Goal: Information Seeking & Learning: Stay updated

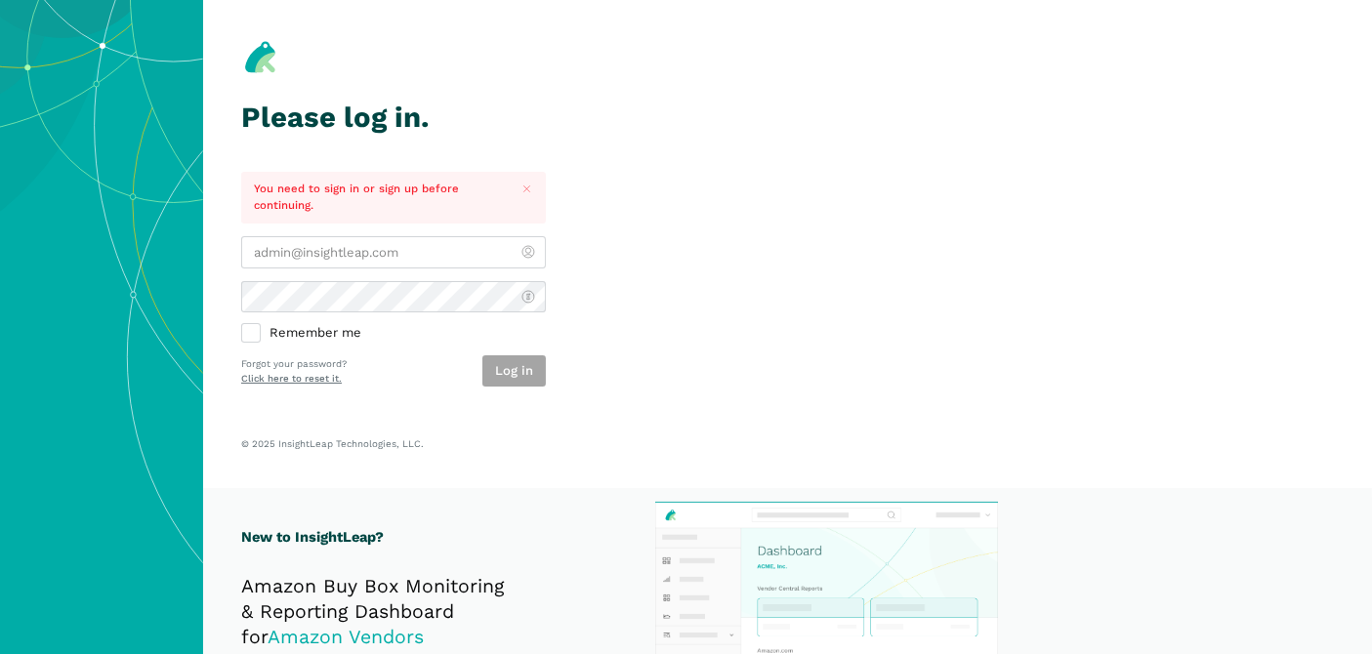
type input "[PERSON_NAME][EMAIL_ADDRESS][DOMAIN_NAME]"
click at [787, 291] on section "Please log in. You need to sign in or sign up before continuing. [PERSON_NAME][…" at bounding box center [787, 244] width 1169 height 488
click at [525, 368] on button "Log in" at bounding box center [513, 371] width 63 height 32
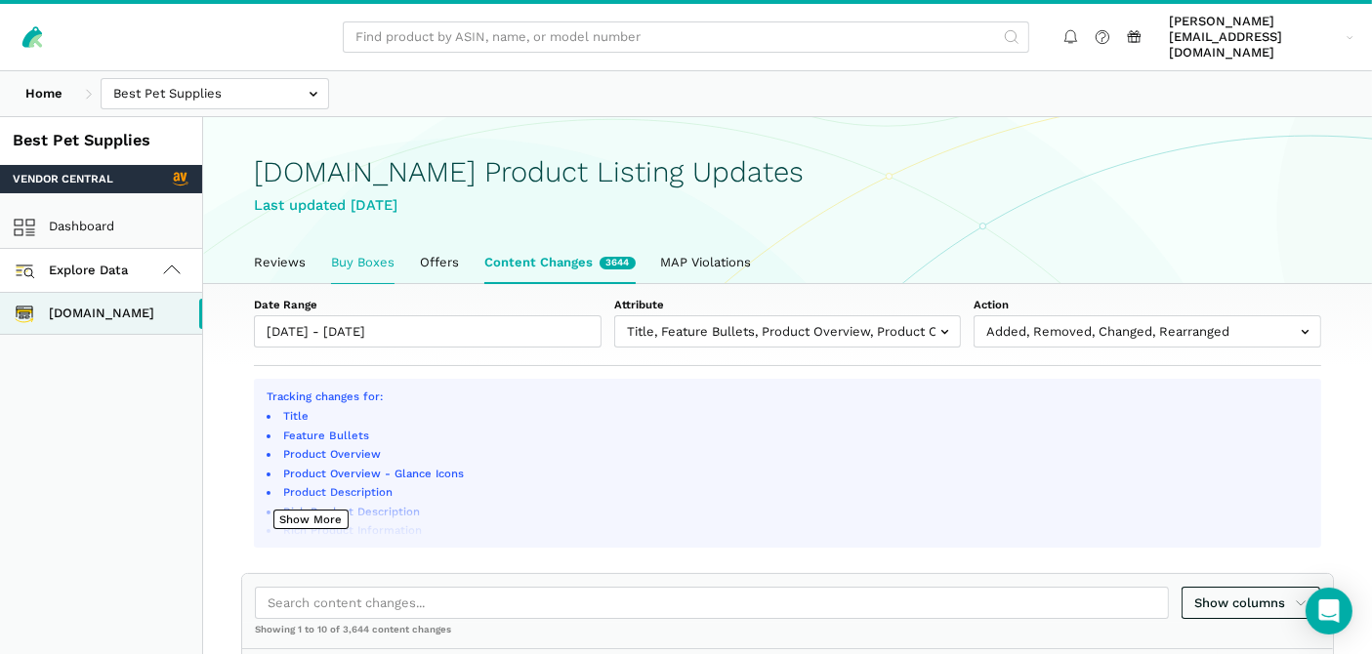
click at [349, 255] on link "Buy Boxes" at bounding box center [362, 262] width 89 height 41
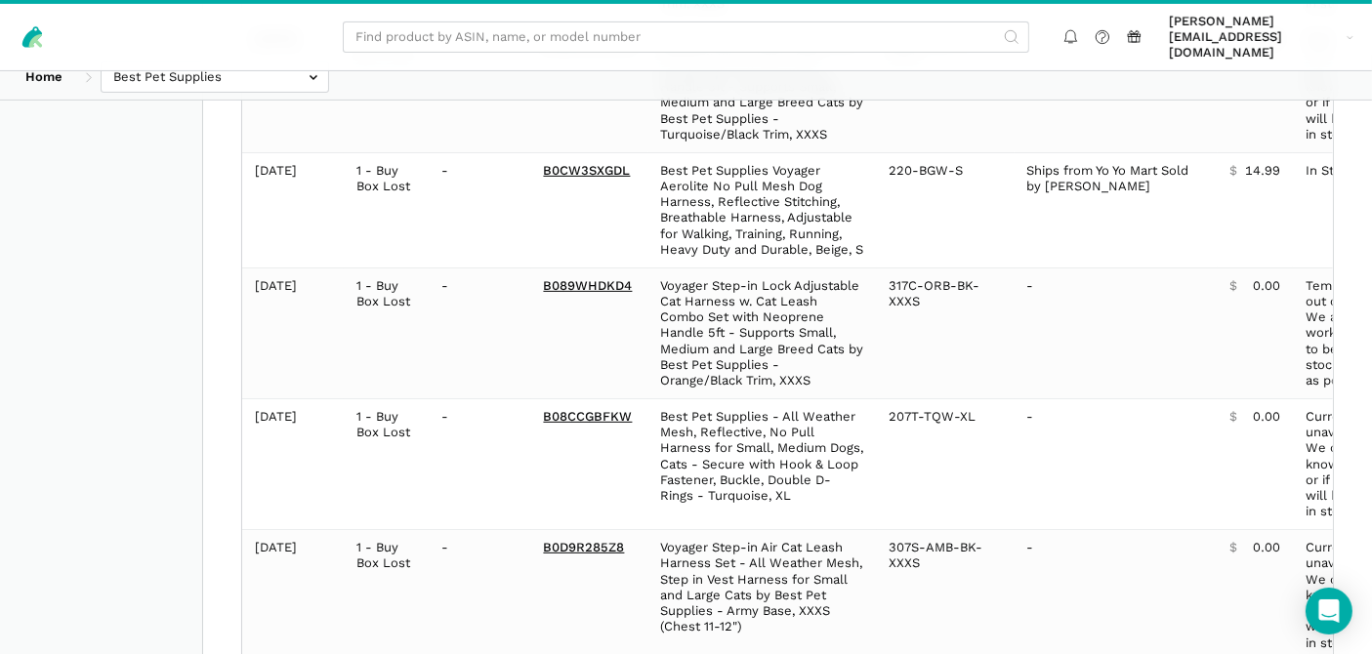
scroll to position [759, 0]
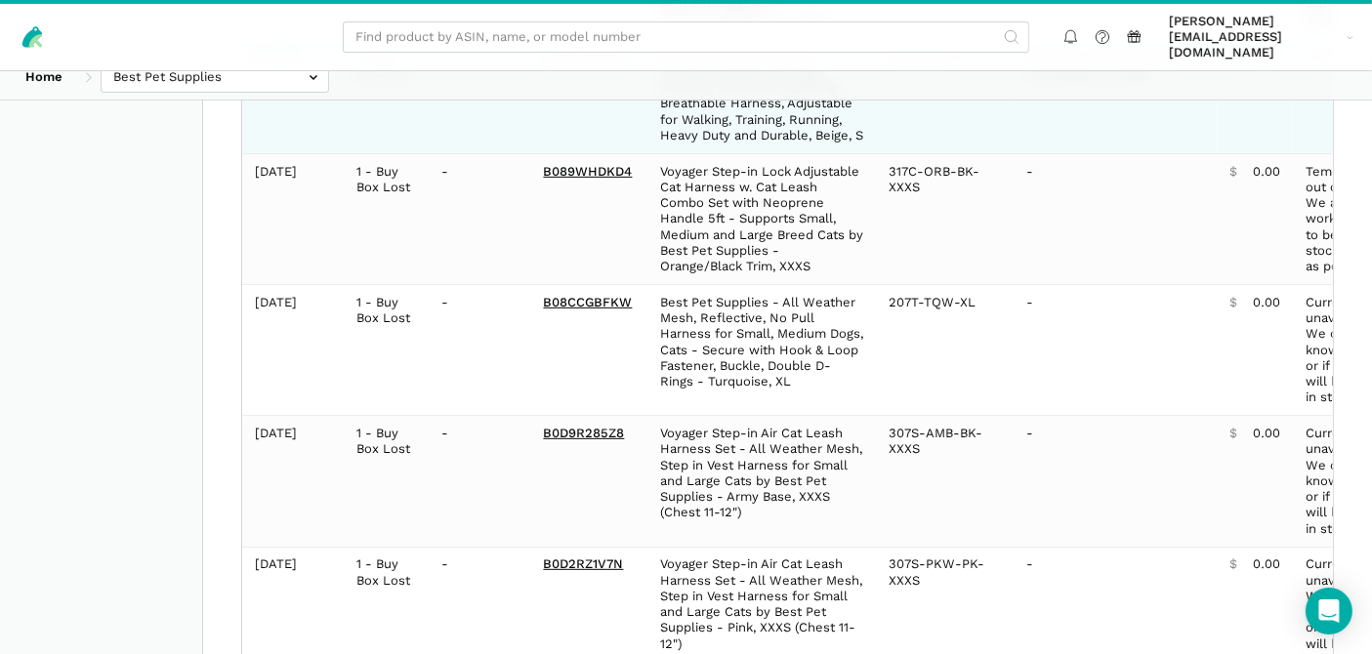
click at [1014, 135] on td "Ships from Yo Yo Mart Sold by [PERSON_NAME]" at bounding box center [1115, 95] width 203 height 115
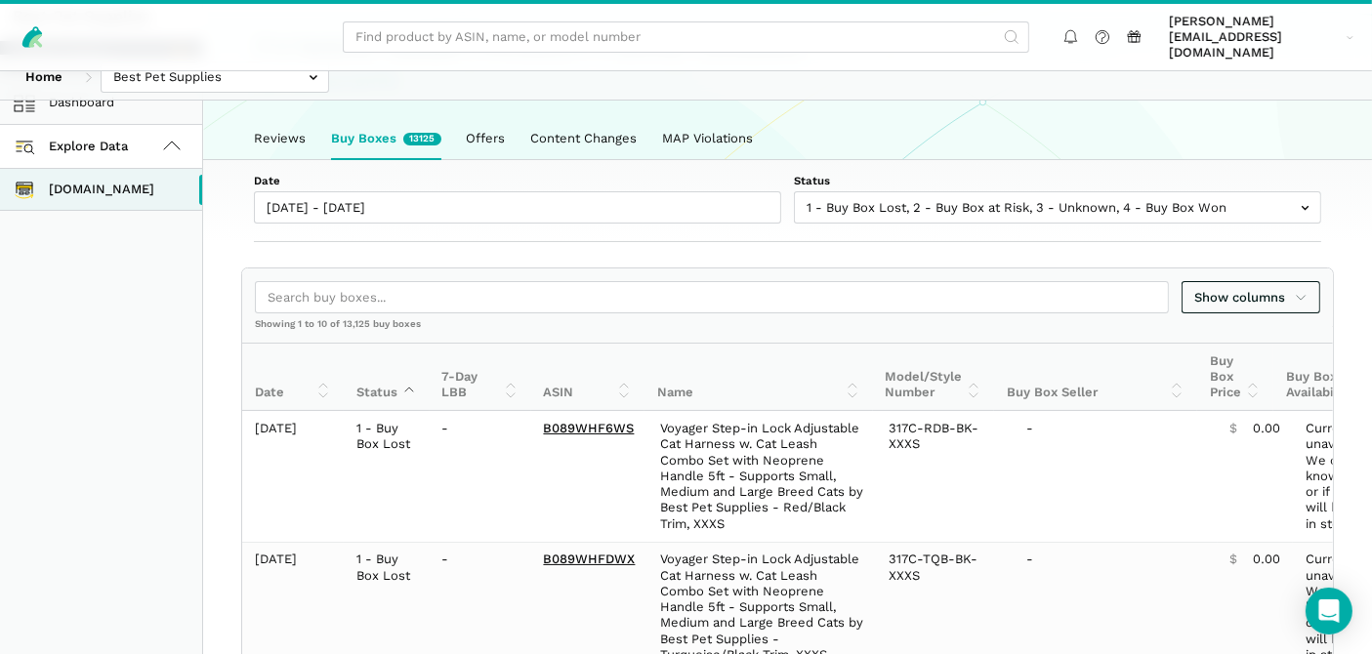
scroll to position [0, 0]
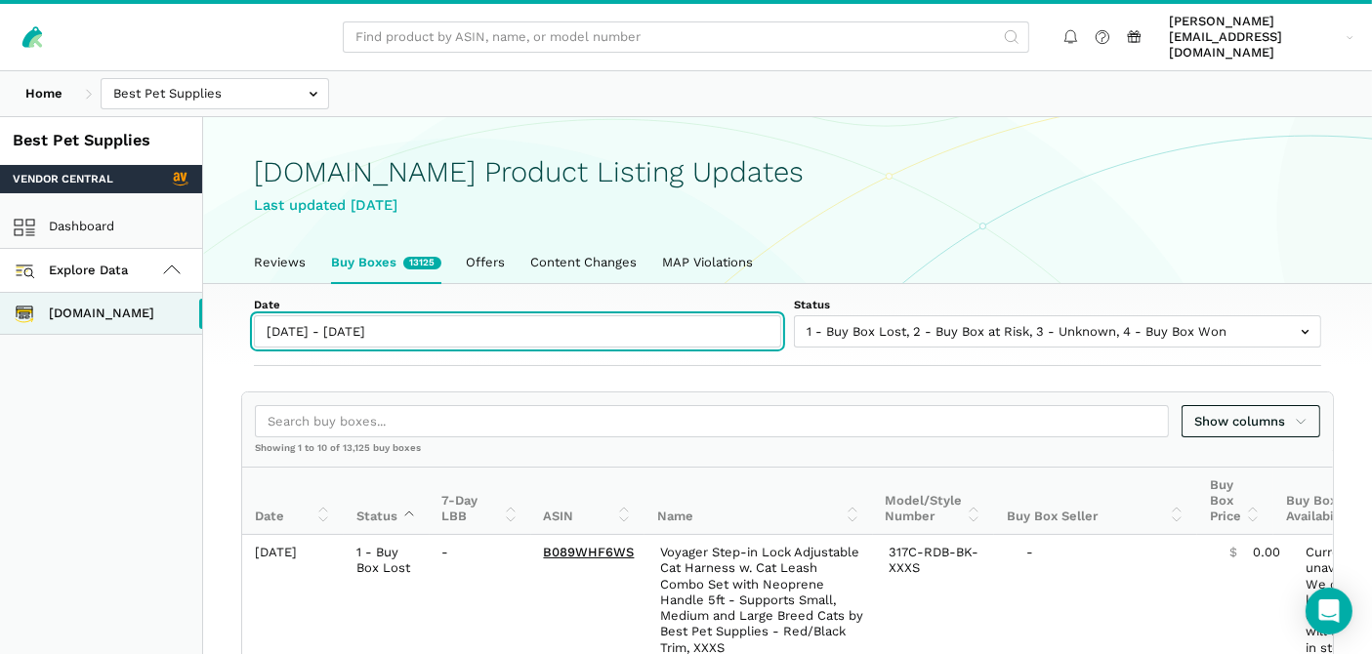
type input "[DATE]"
click at [464, 318] on input "[DATE] - [DATE]" at bounding box center [517, 331] width 527 height 32
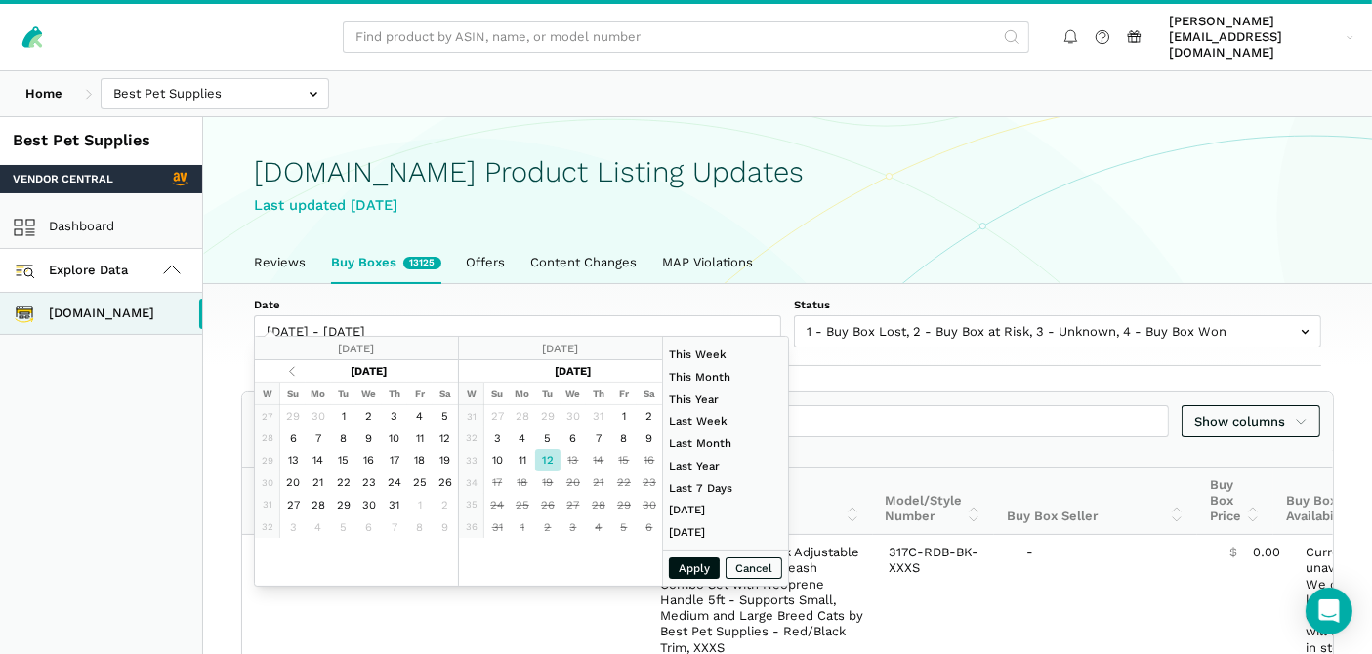
type input "[DATE]"
click at [680, 561] on button "Apply" at bounding box center [694, 568] width 51 height 22
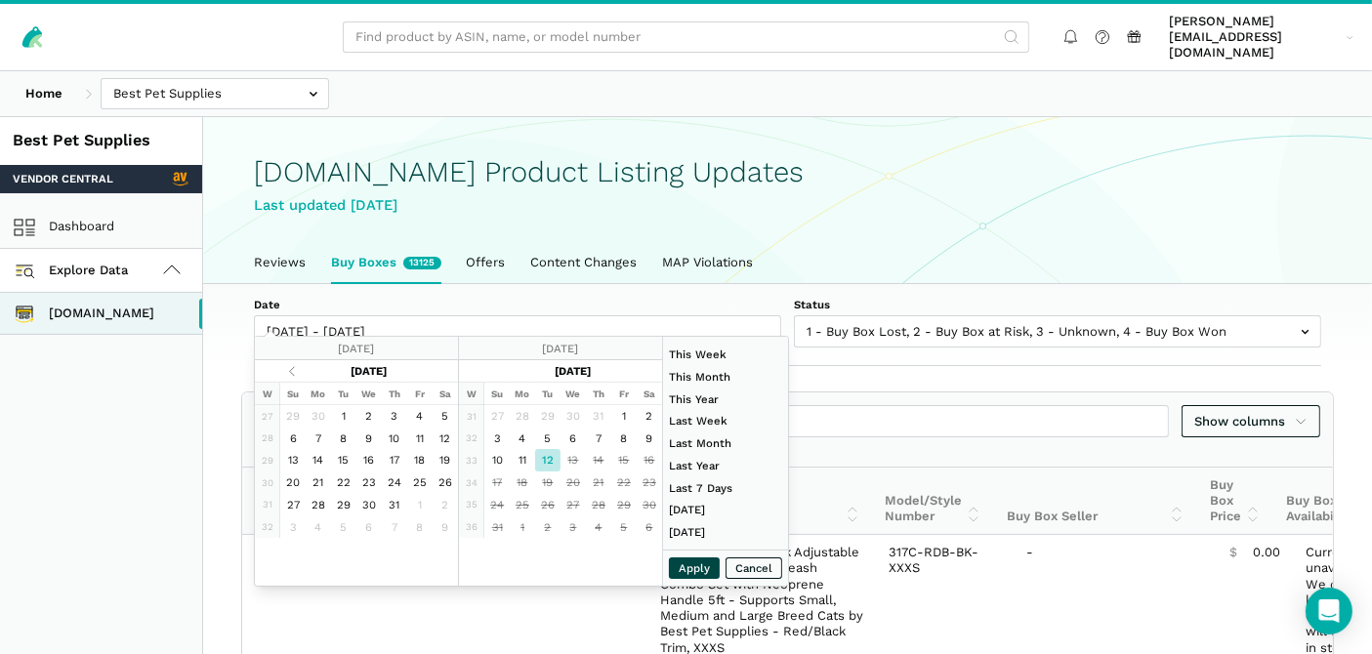
type input "[DATE] - [DATE]"
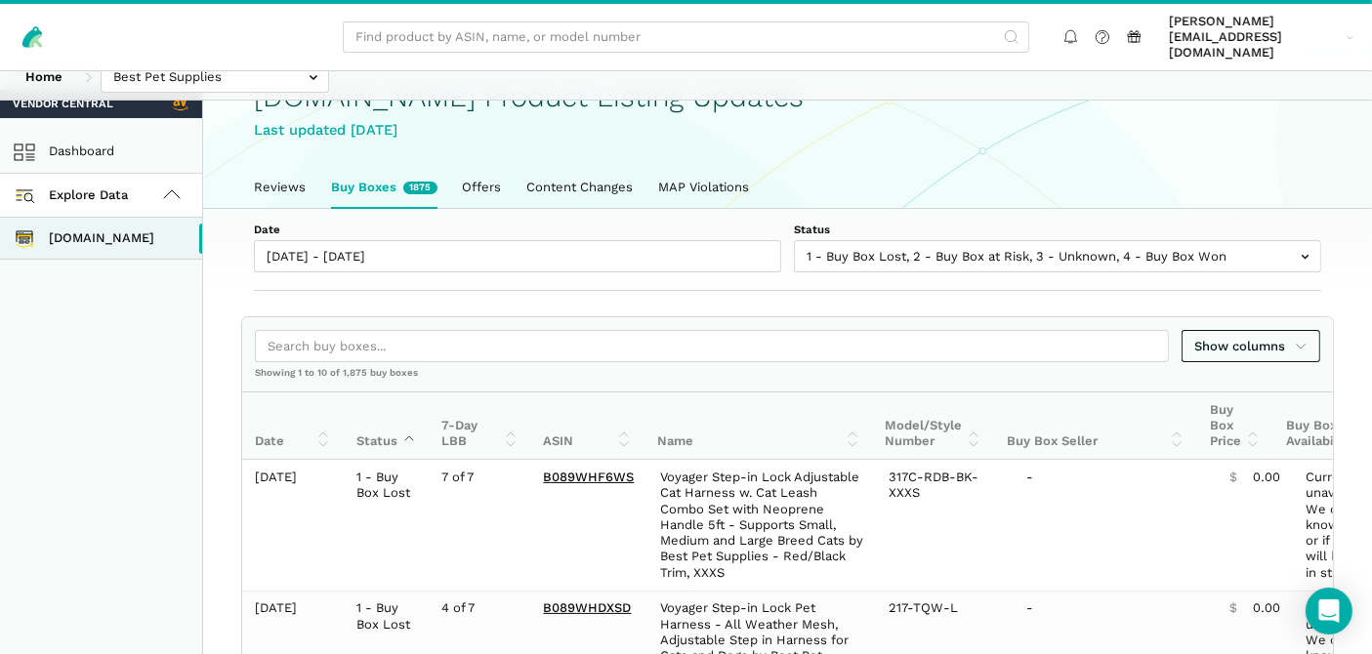
scroll to position [108, 0]
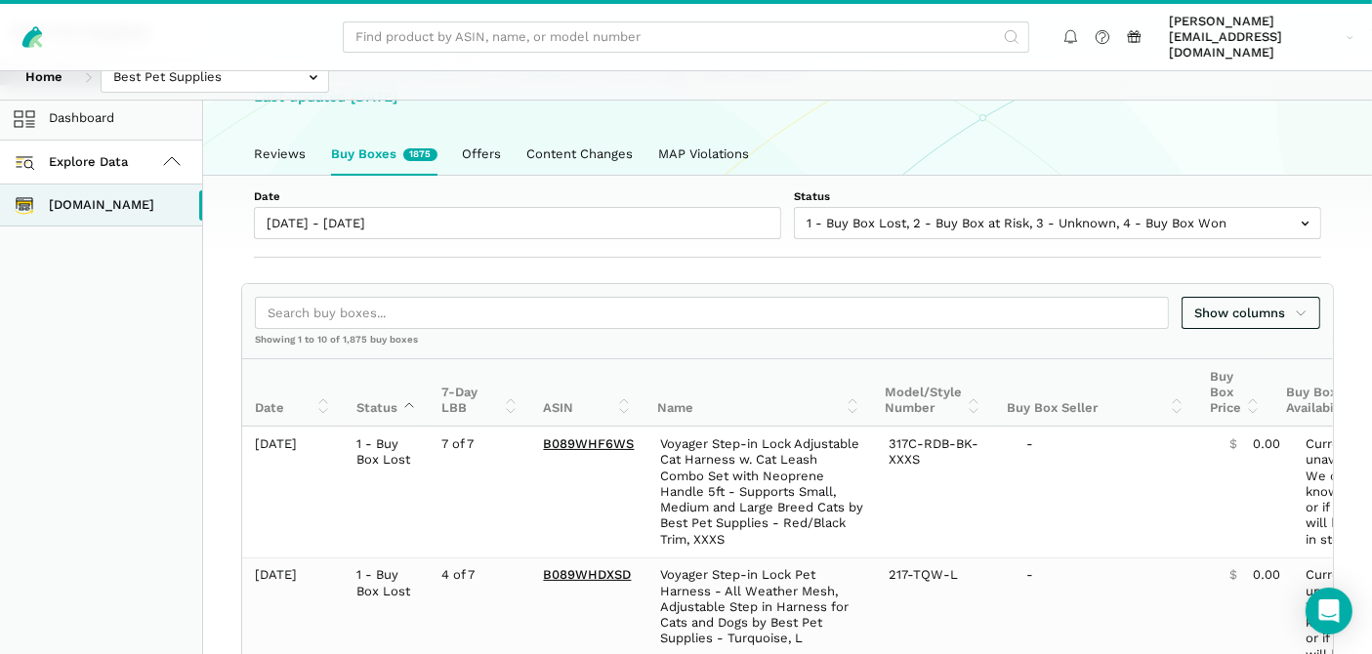
click at [591, 134] on link "Content Changes" at bounding box center [580, 154] width 132 height 41
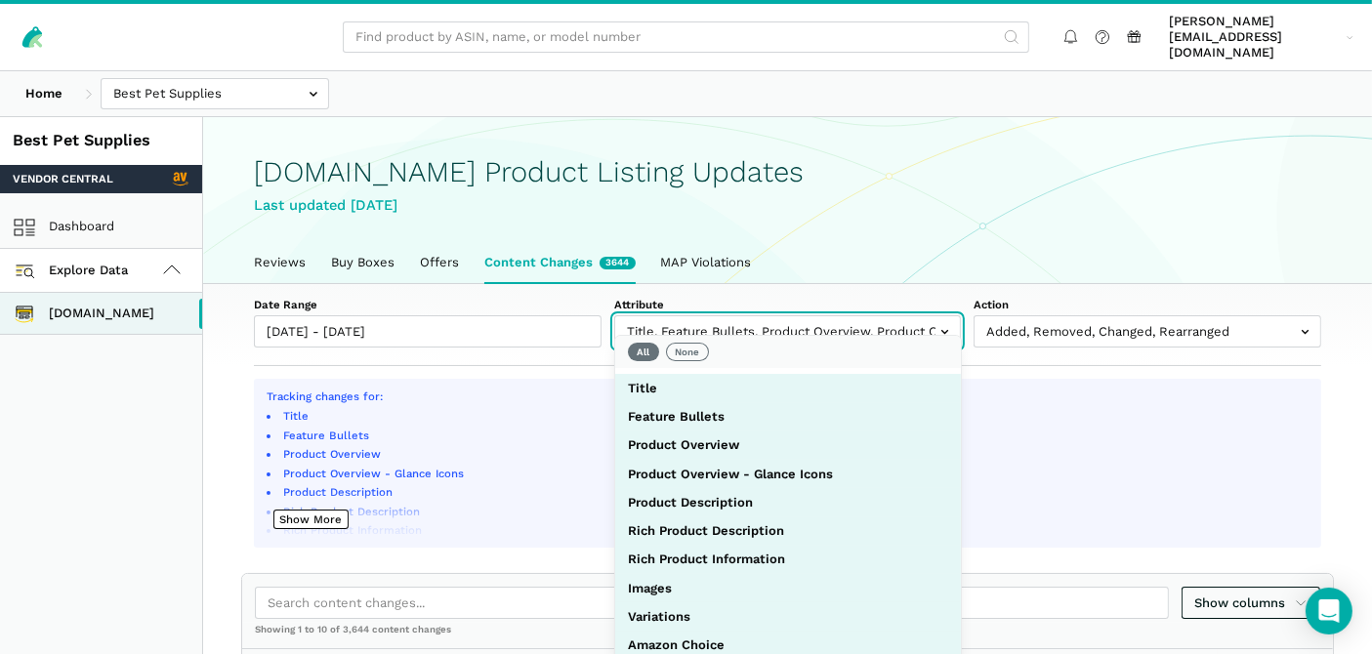
click at [737, 315] on input "text" at bounding box center [788, 331] width 348 height 32
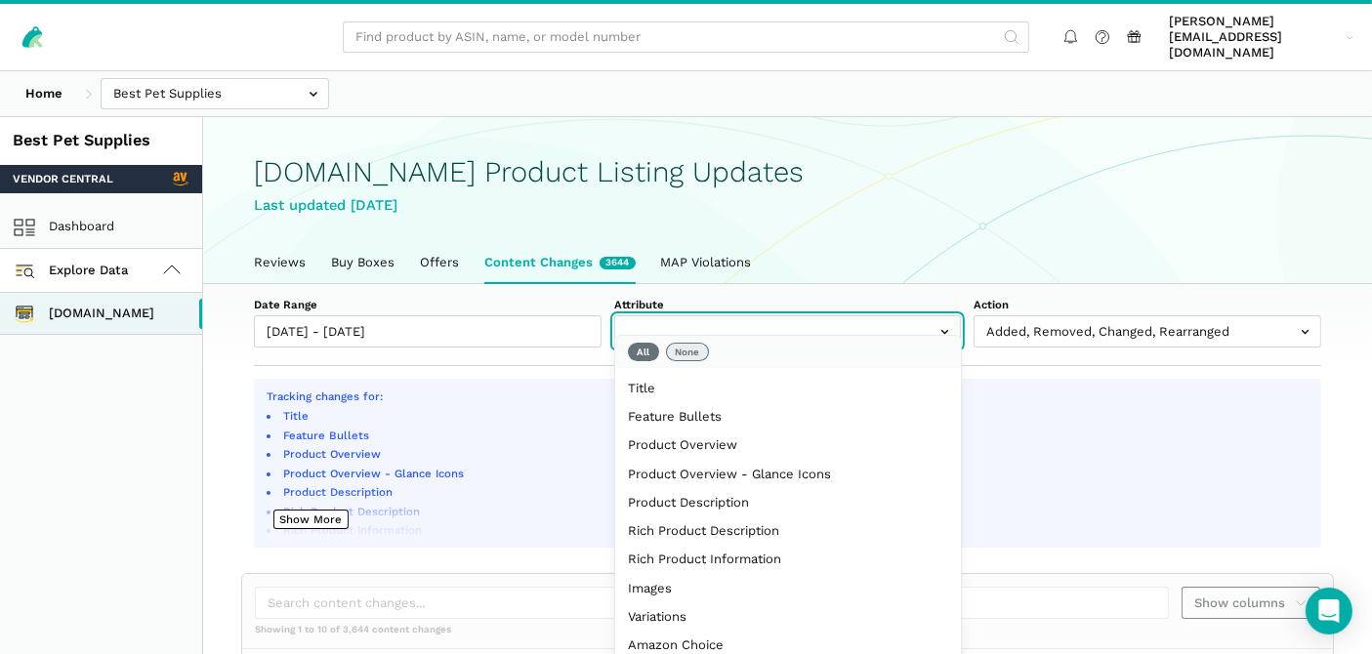
click at [694, 349] on button "None" at bounding box center [688, 353] width 44 height 20
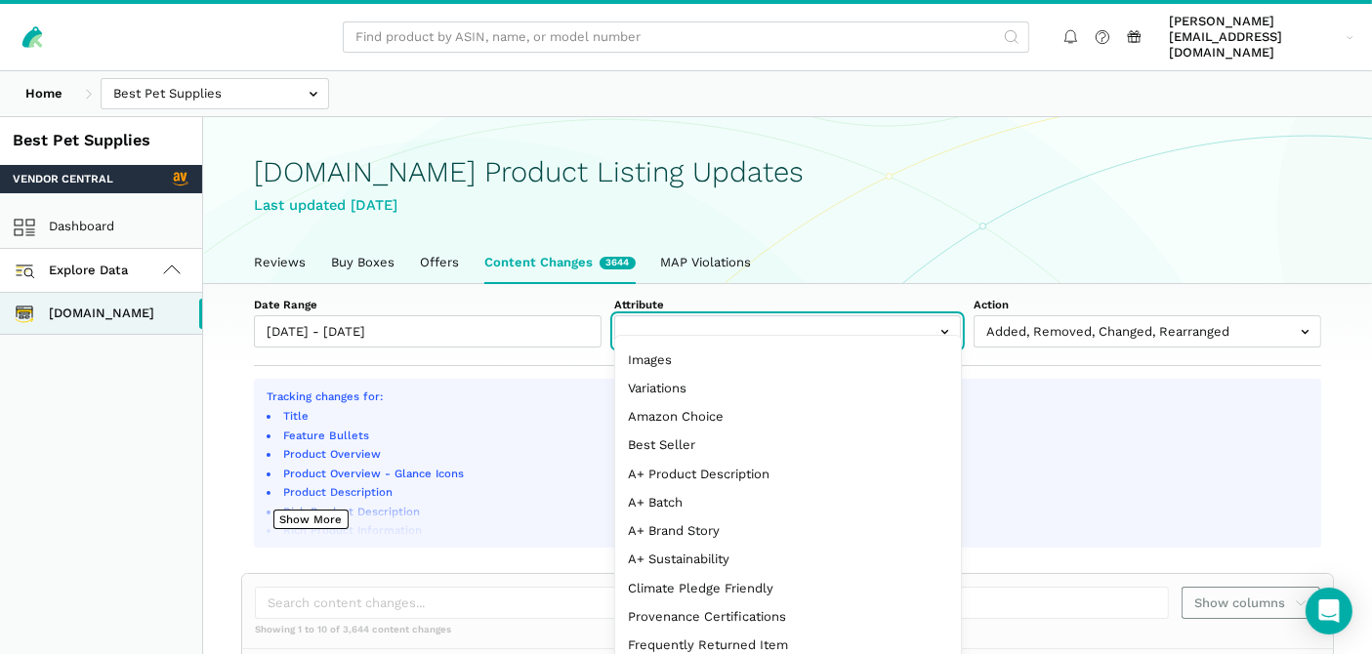
scroll to position [231, 0]
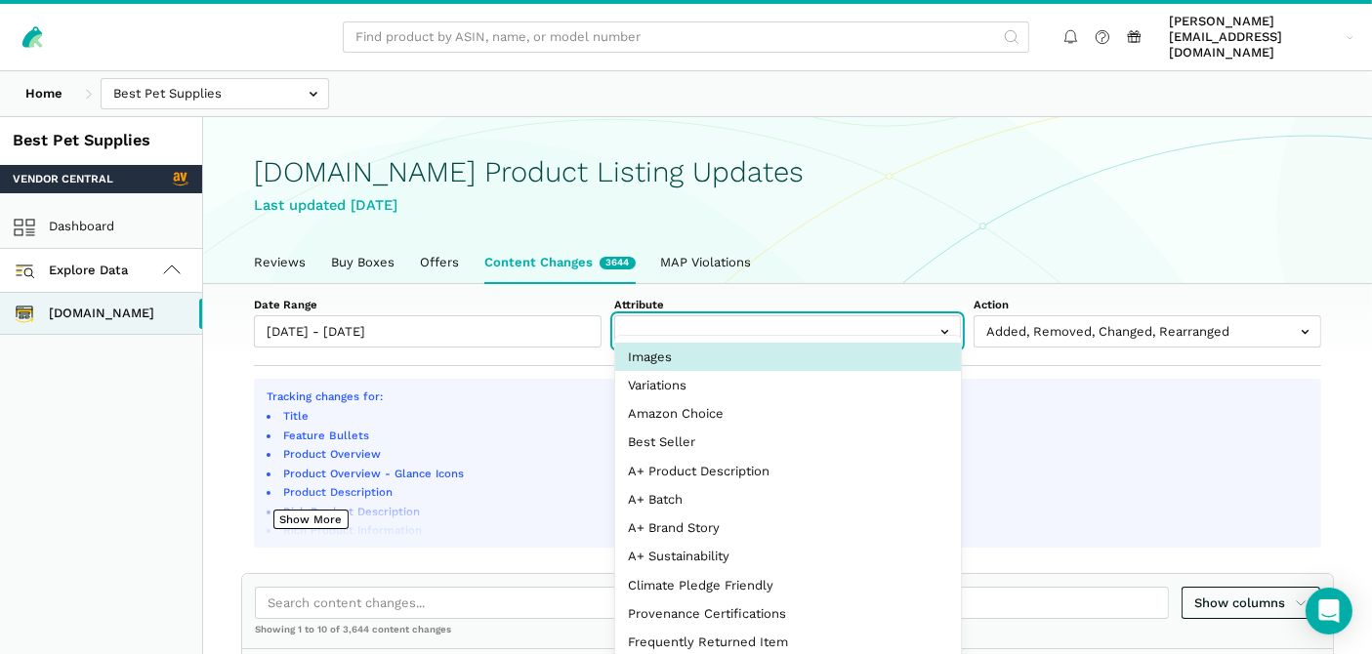
select select "image_urls"
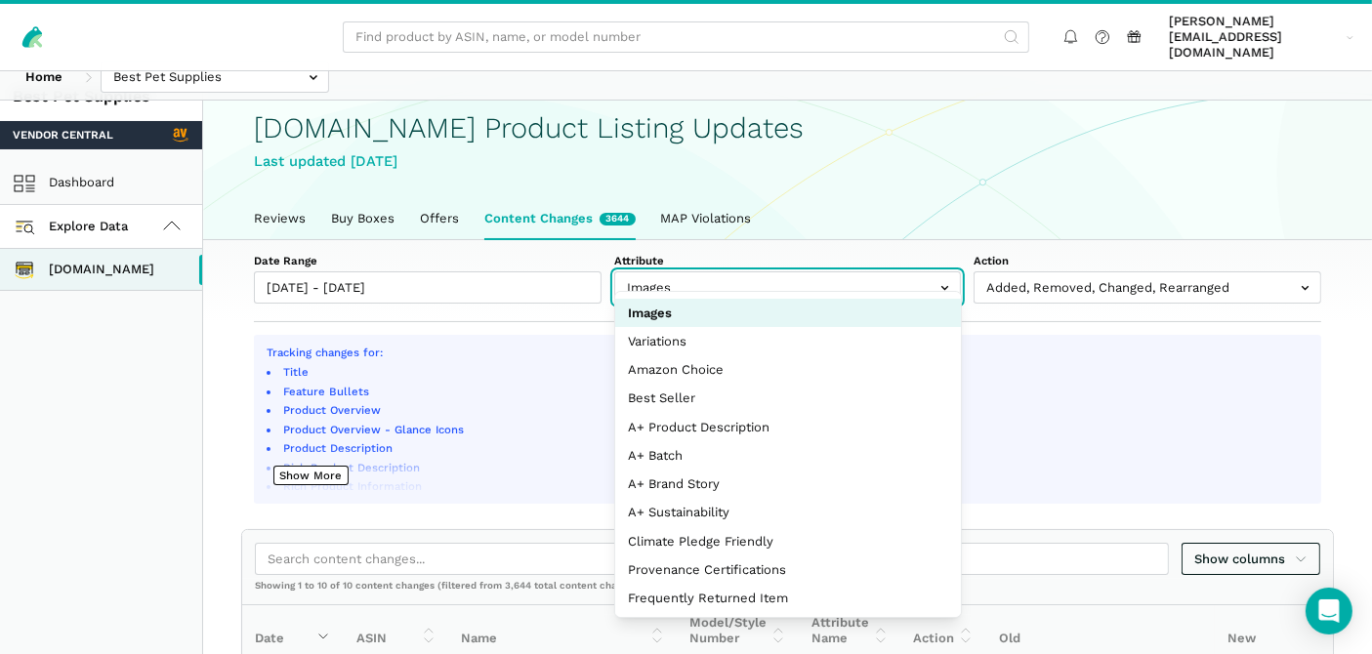
scroll to position [0, 0]
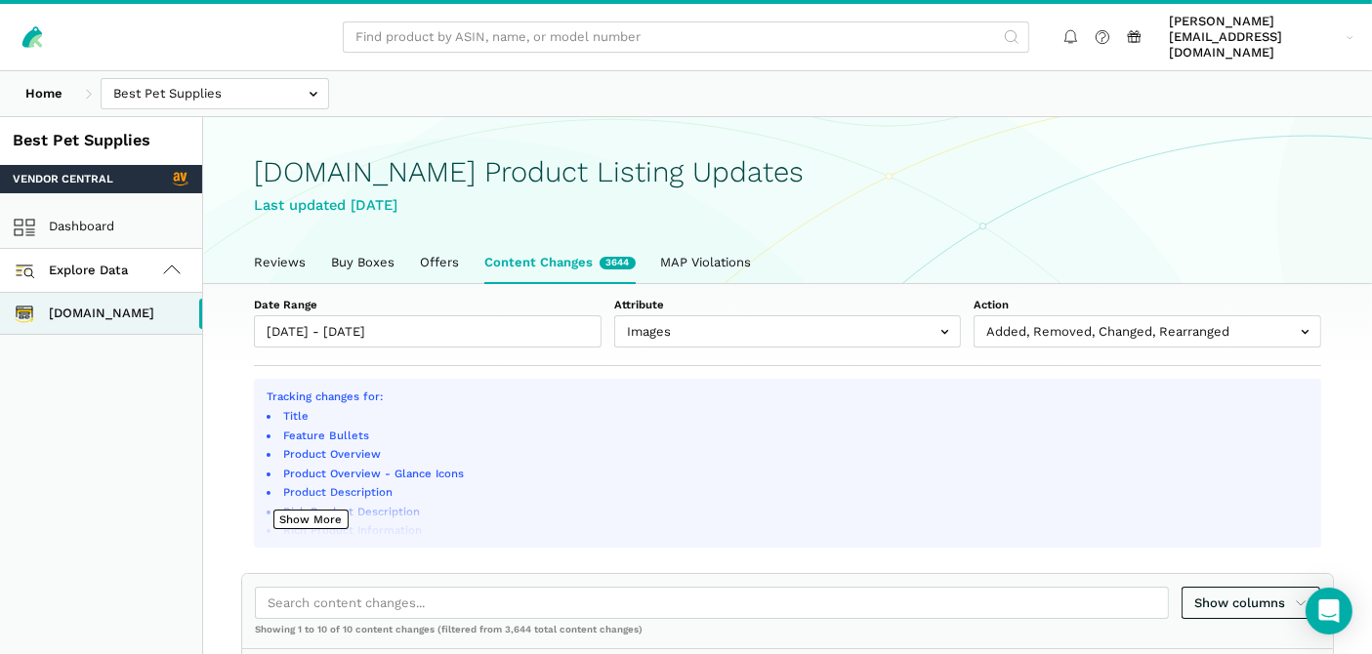
click at [524, 333] on div "Date Range 08/06/2025 - 08/12/2025 Attribute Title Feature Bullets Product Over…" at bounding box center [787, 325] width 1169 height 83
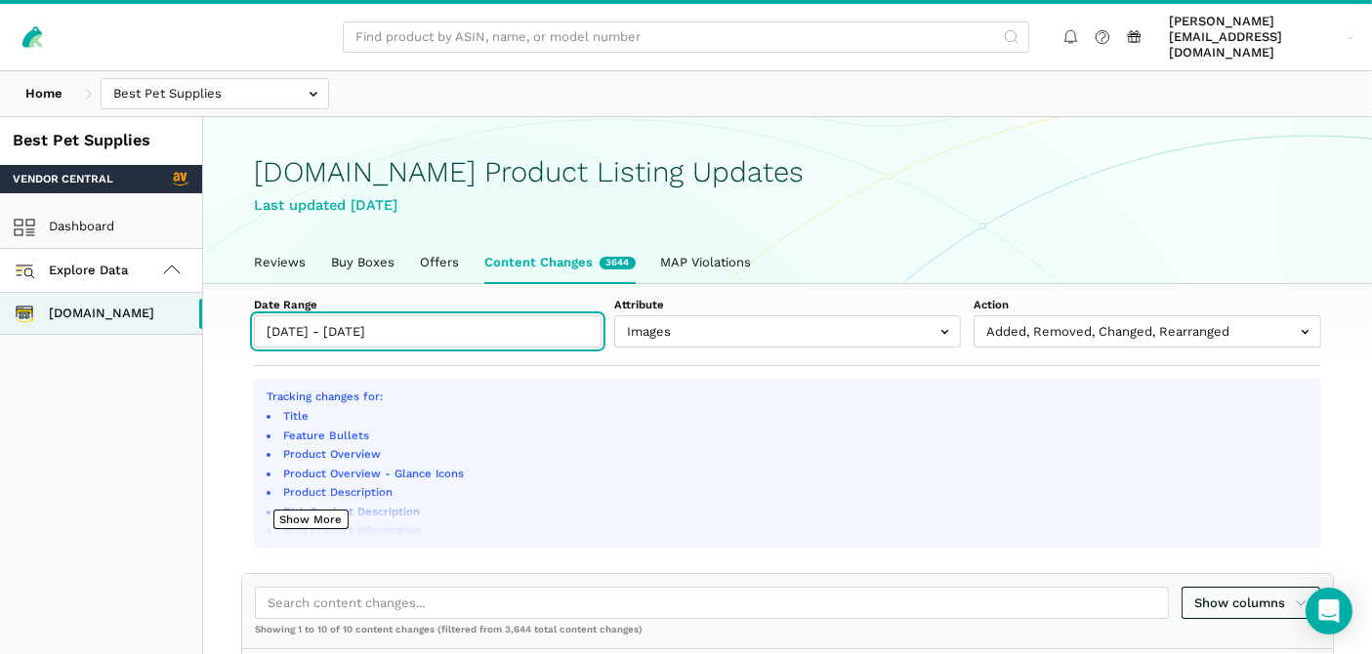
type input "[DATE]"
click at [526, 317] on input "[DATE] - [DATE]" at bounding box center [428, 331] width 348 height 32
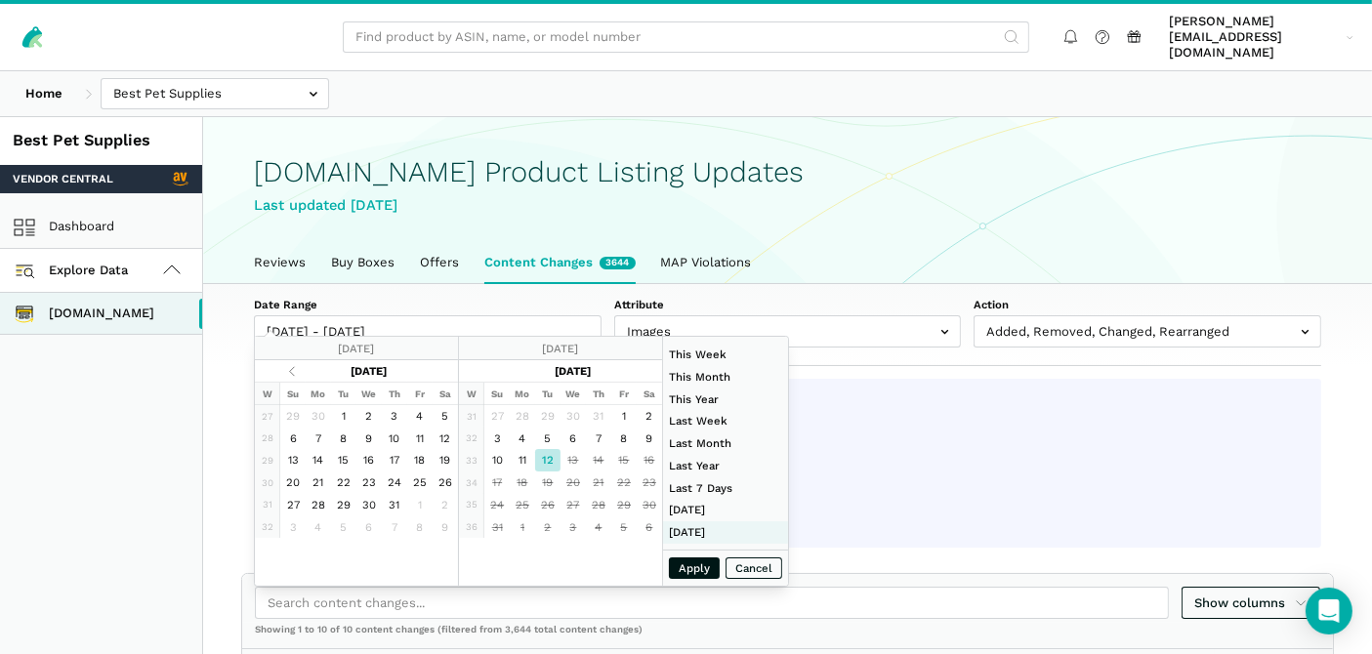
type input "[DATE]"
click at [705, 563] on button "Apply" at bounding box center [694, 568] width 51 height 22
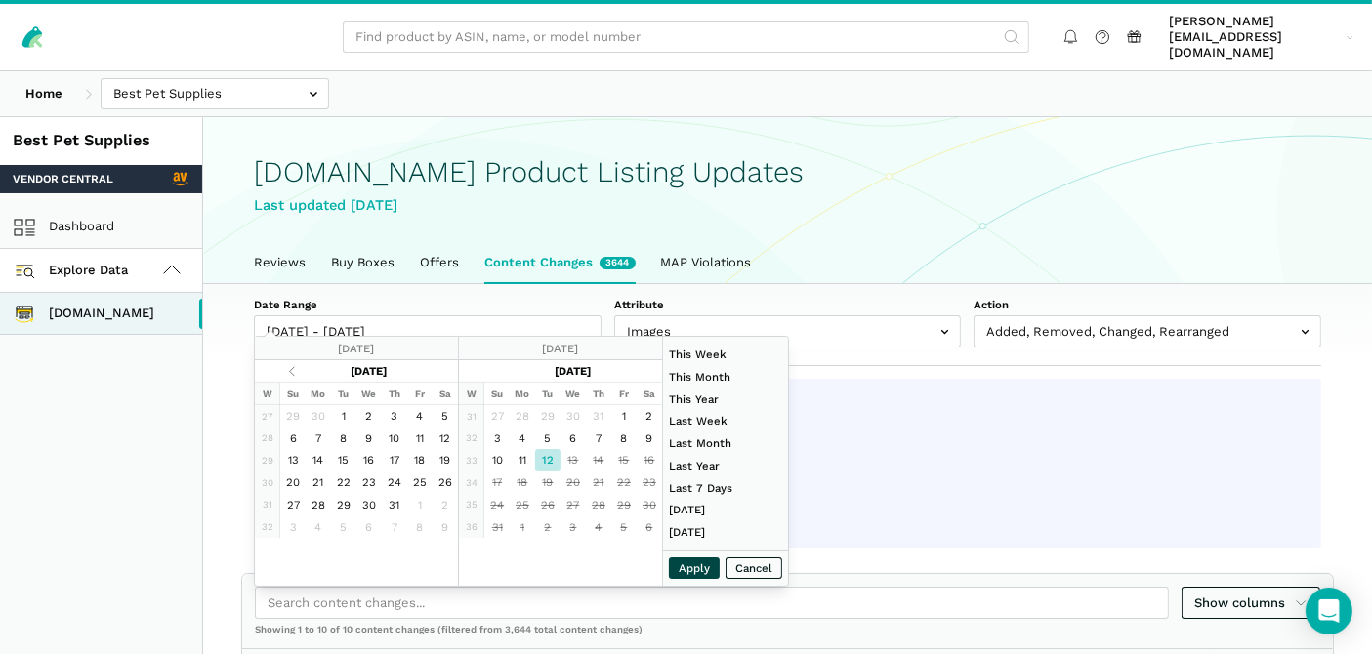
type input "[DATE] - [DATE]"
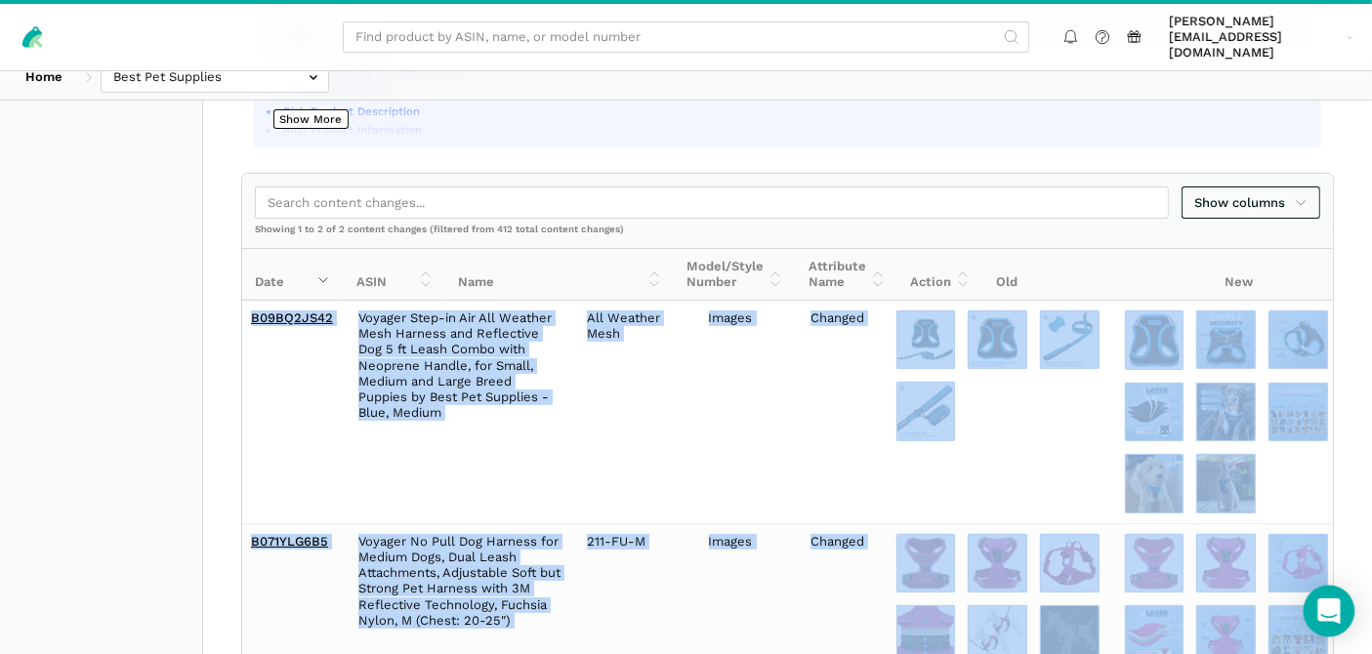
scroll to position [0, 105]
drag, startPoint x: 251, startPoint y: 308, endPoint x: 1352, endPoint y: 614, distance: 1143.1
click at [1352, 614] on body "rick@staffcloud.net rick@staffcloud.net Settings Log out Home Best Pet Supplies…" at bounding box center [686, 237] width 1372 height 1274
copy body "2025-08-12 B09BQ2JS42 Voyager Step-in Air All Weather Mesh Harness and Reflecti…"
